Goal: Information Seeking & Learning: Learn about a topic

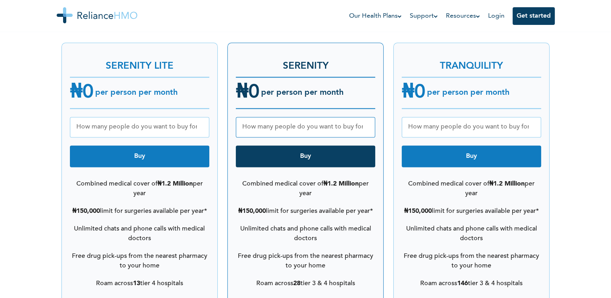
scroll to position [1071, 0]
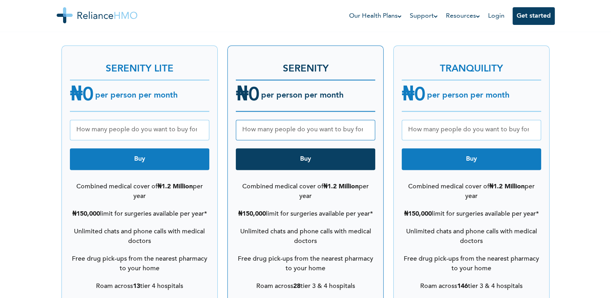
click at [164, 120] on input "number" at bounding box center [139, 130] width 139 height 20
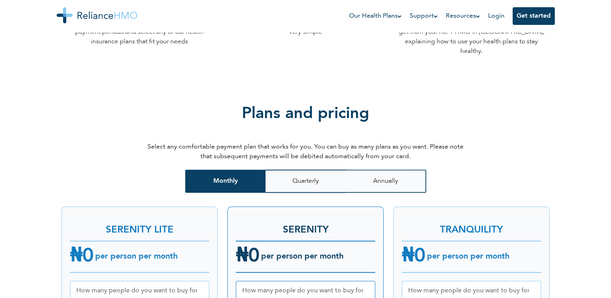
scroll to position [910, 0]
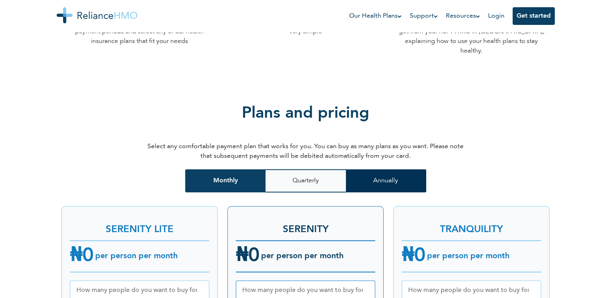
click at [384, 172] on button "Annually" at bounding box center [386, 180] width 80 height 23
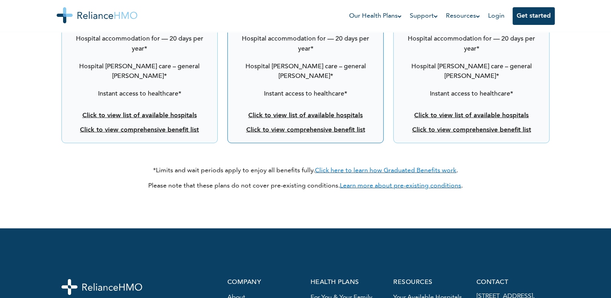
scroll to position [1446, 0]
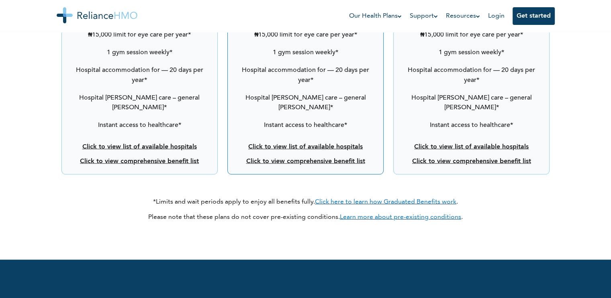
click at [149, 143] on link "Click to view list of available hospitals" at bounding box center [139, 146] width 114 height 6
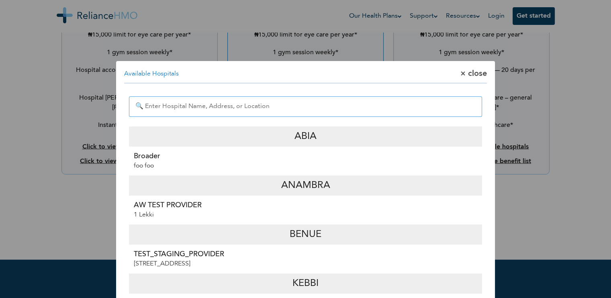
click at [298, 107] on input "text" at bounding box center [305, 106] width 353 height 20
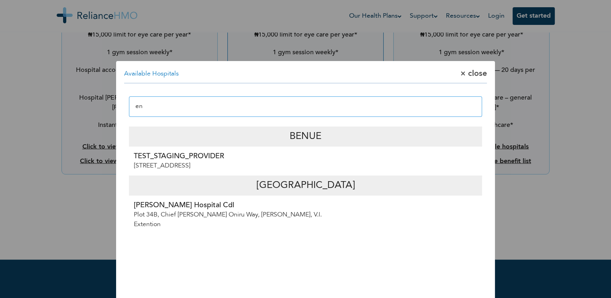
type input "e"
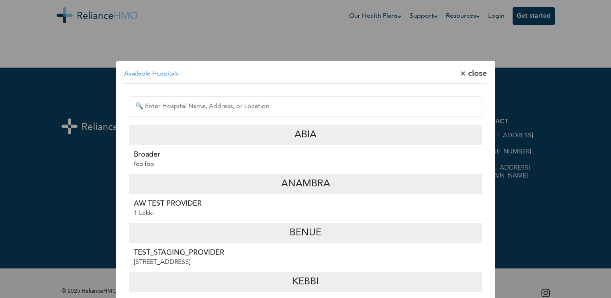
scroll to position [0, 0]
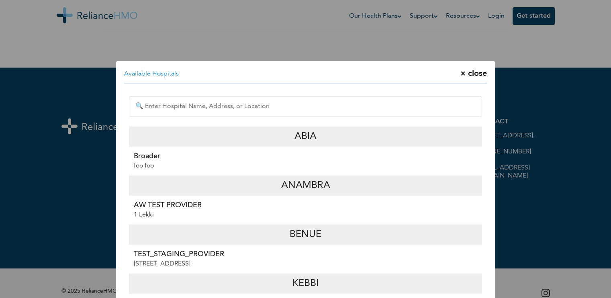
click at [474, 73] on span "× close" at bounding box center [473, 74] width 27 height 10
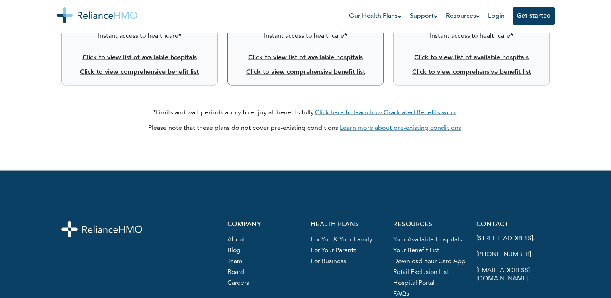
scroll to position [1477, 0]
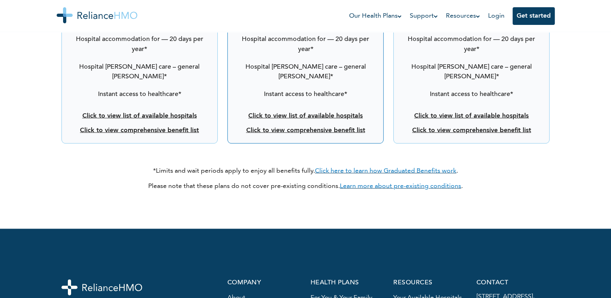
click at [145, 127] on link "Click to view comprehensive benefit list" at bounding box center [139, 130] width 119 height 6
